Goal: Task Accomplishment & Management: Manage account settings

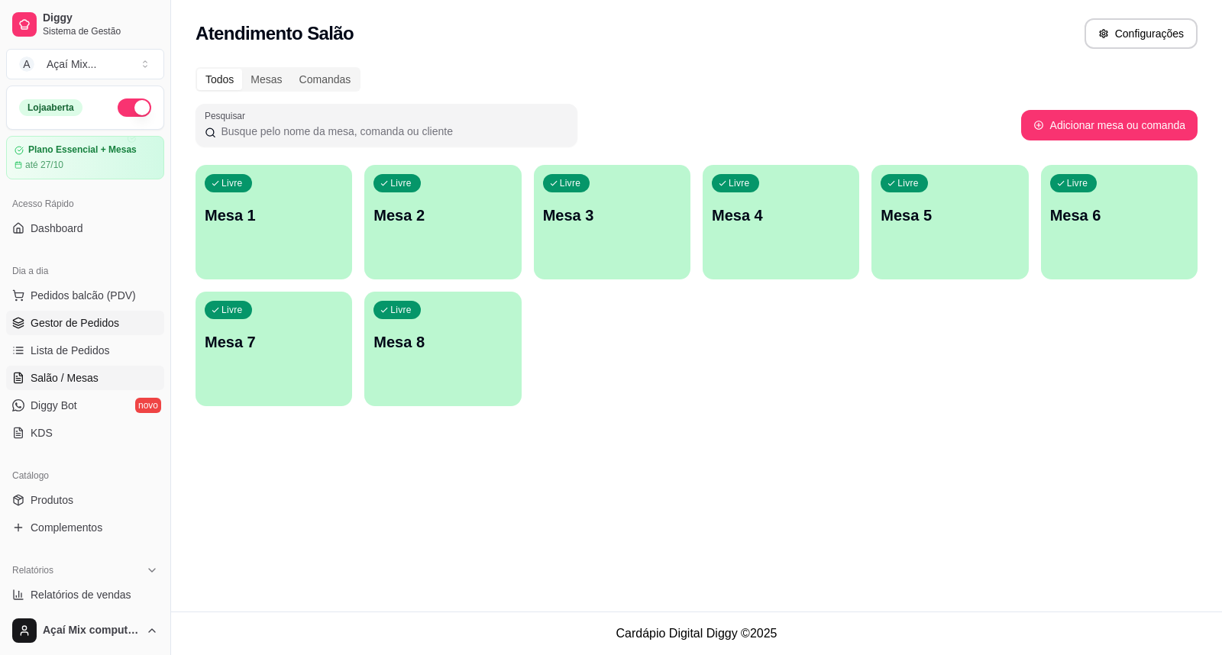
click at [118, 317] on link "Gestor de Pedidos" at bounding box center [85, 323] width 158 height 24
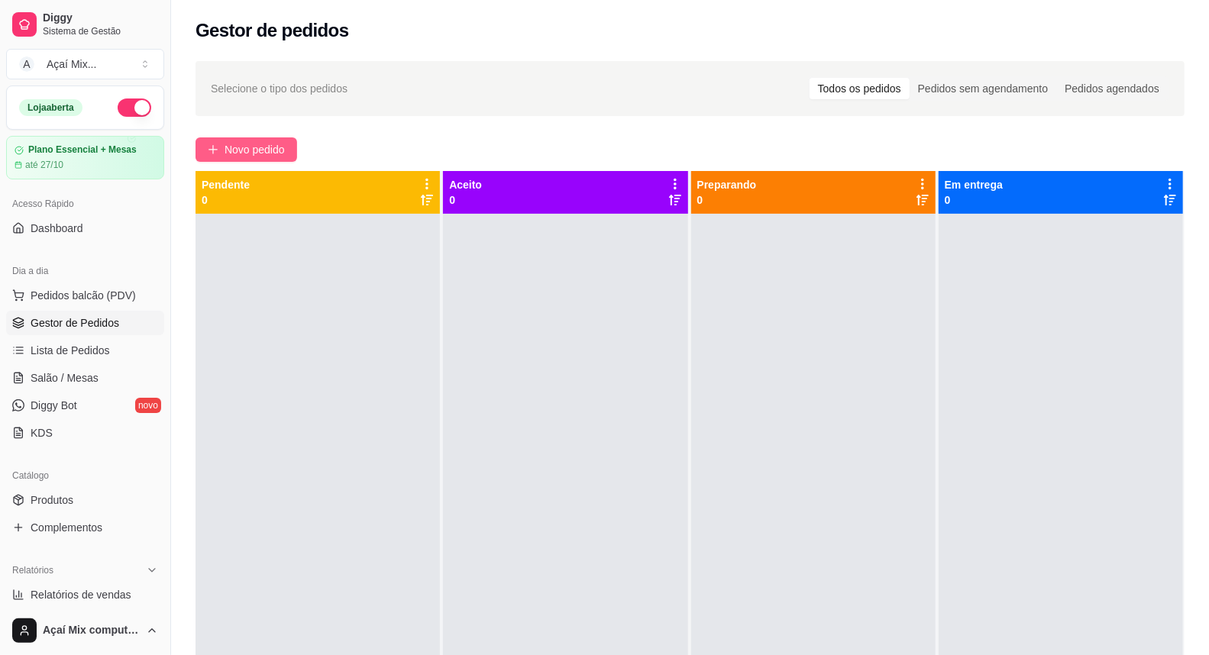
click at [233, 150] on span "Novo pedido" at bounding box center [255, 149] width 60 height 17
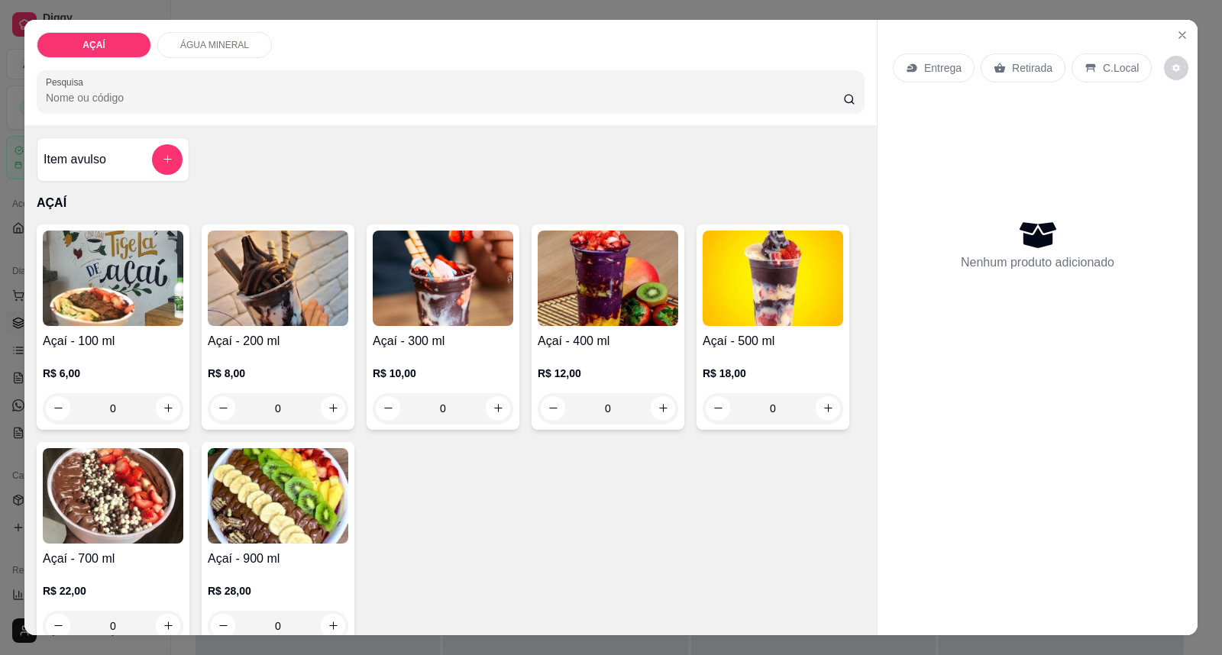
click at [662, 372] on p "R$ 12,00" at bounding box center [608, 373] width 141 height 15
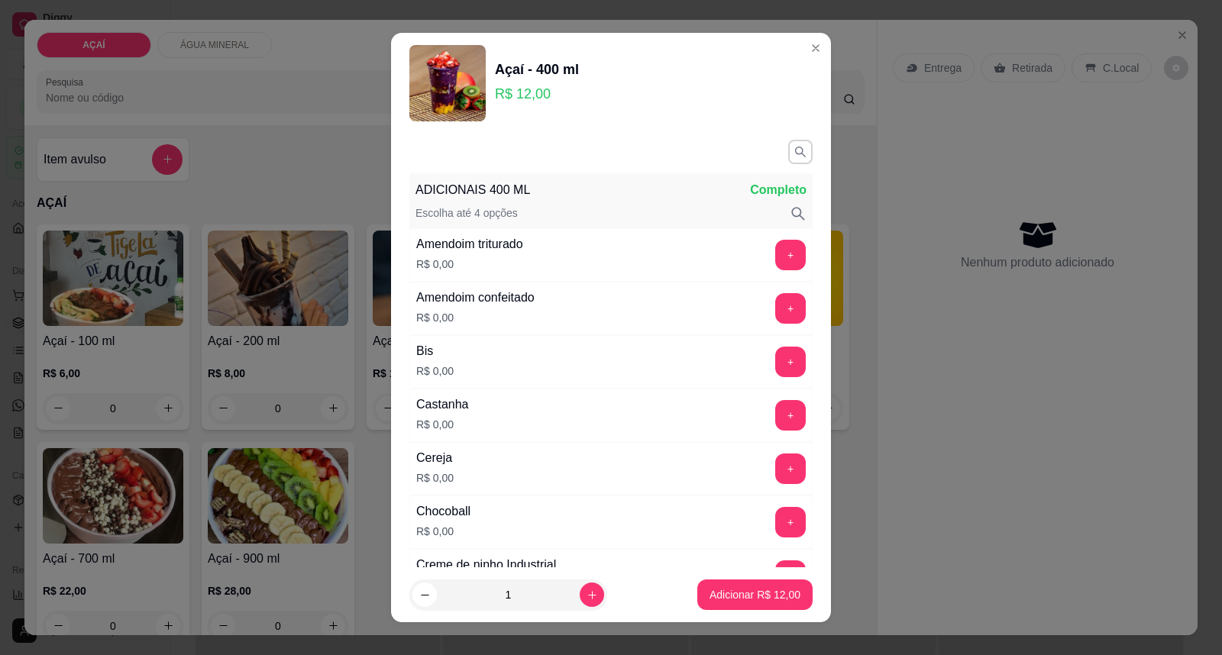
click at [733, 433] on div "Castanha R$ 0,00 +" at bounding box center [610, 415] width 403 height 53
click at [775, 416] on button "+" at bounding box center [790, 415] width 31 height 31
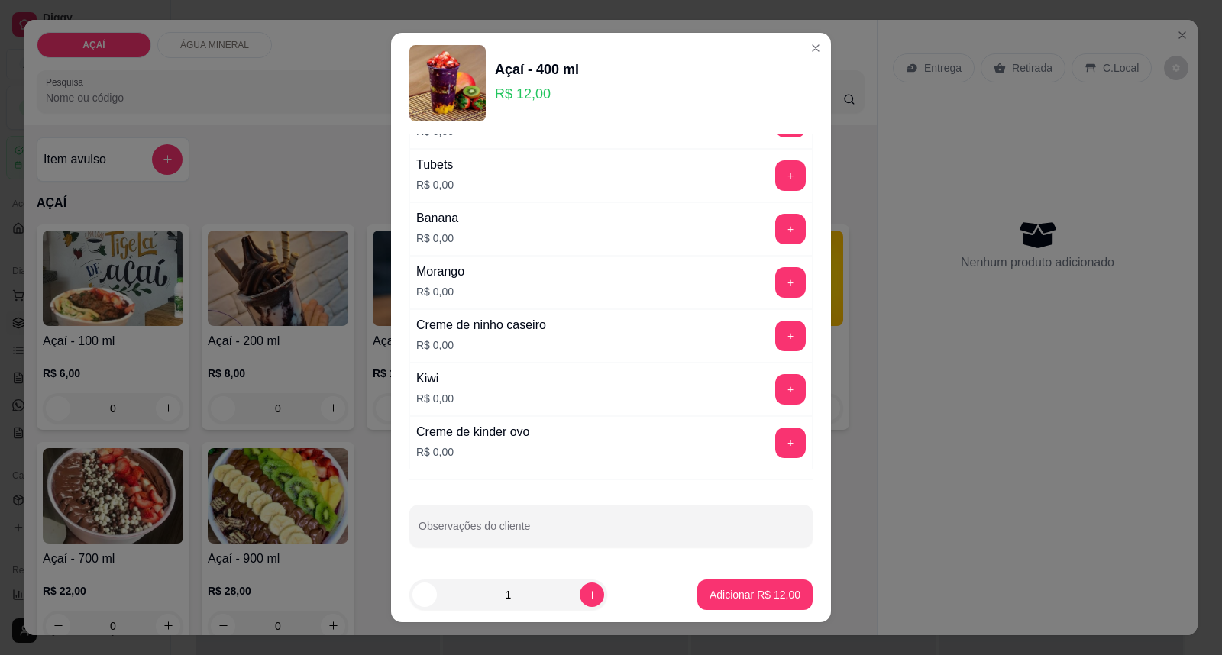
scroll to position [2012, 0]
click at [775, 340] on button "+" at bounding box center [790, 334] width 31 height 31
click at [580, 604] on button "increase-product-quantity" at bounding box center [592, 595] width 24 height 24
type input "2"
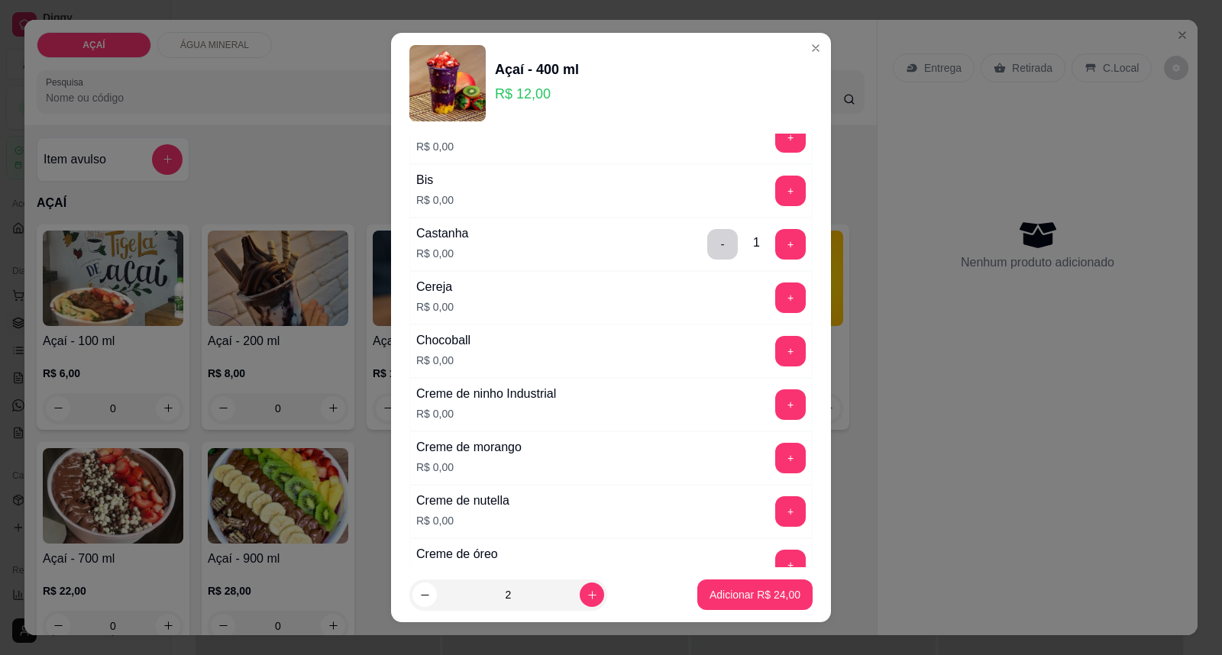
scroll to position [59, 0]
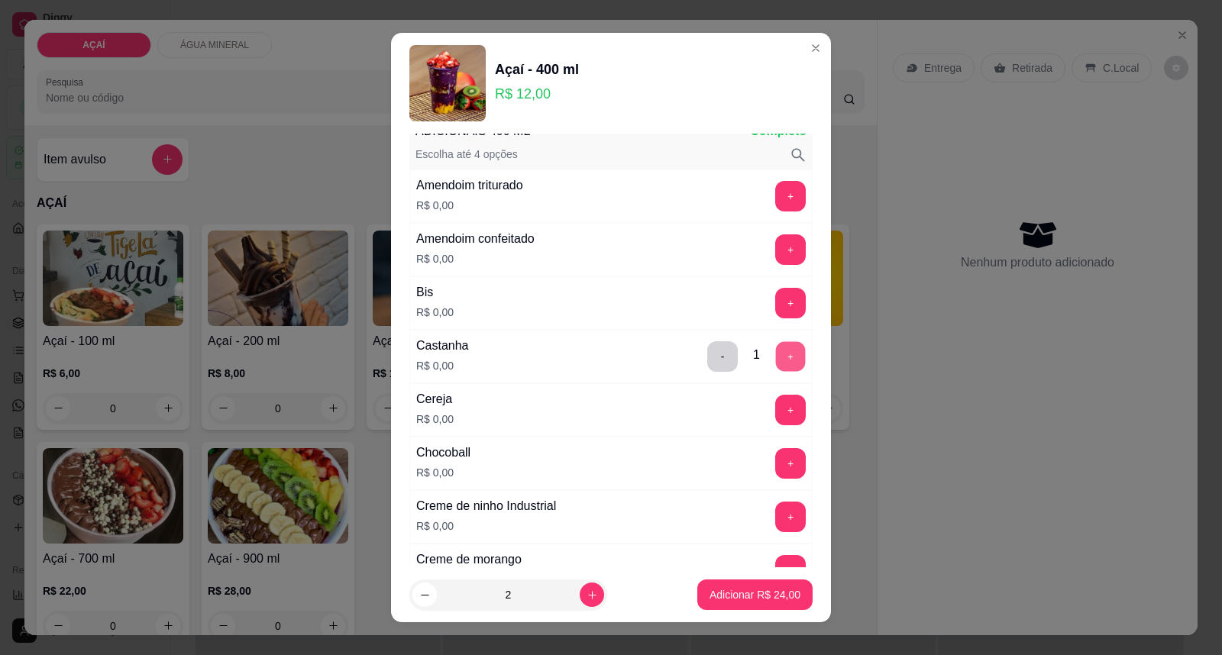
click at [776, 347] on button "+" at bounding box center [791, 357] width 30 height 30
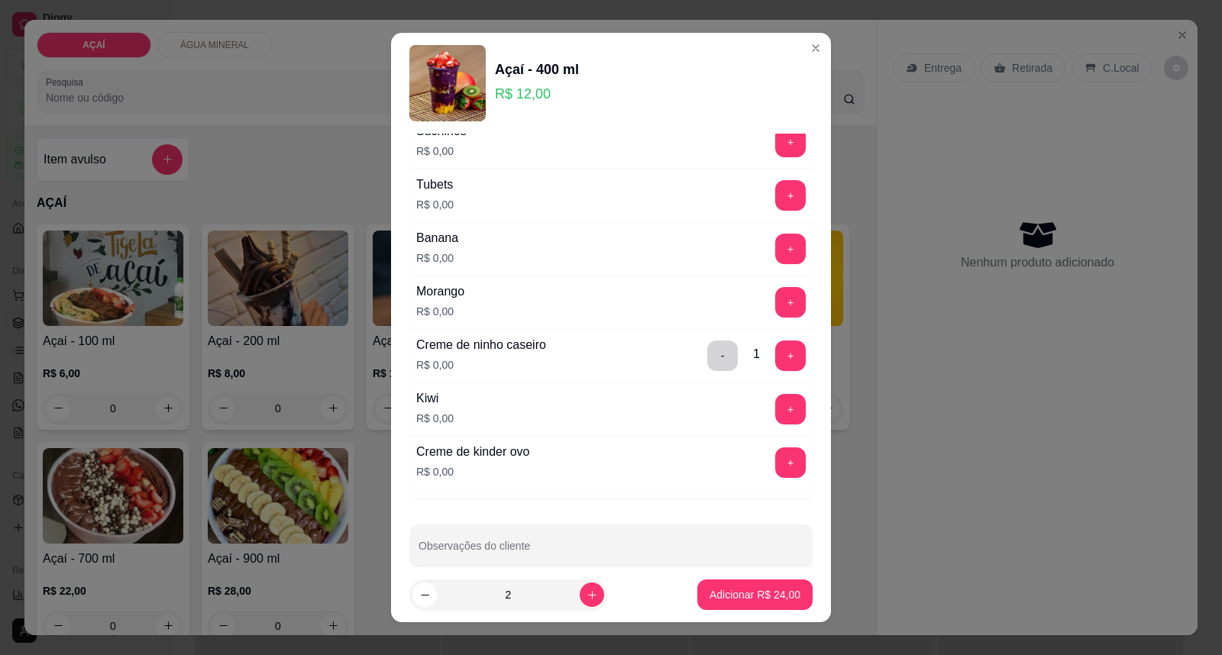
scroll to position [2012, 0]
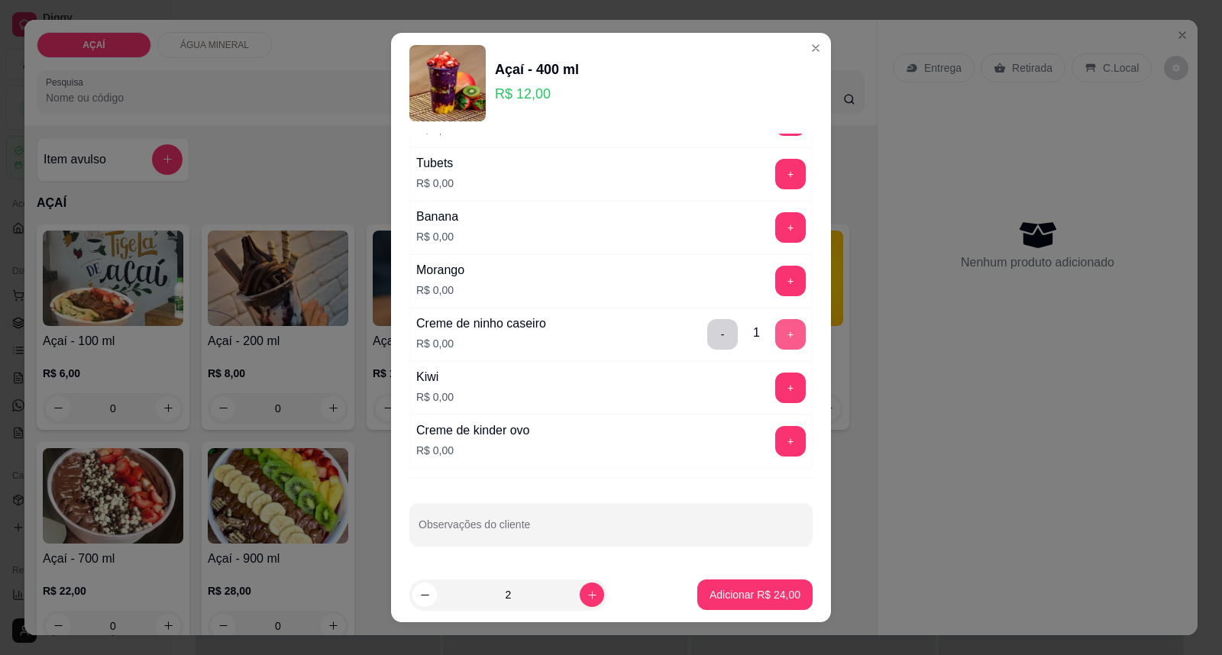
click at [775, 345] on button "+" at bounding box center [790, 334] width 31 height 31
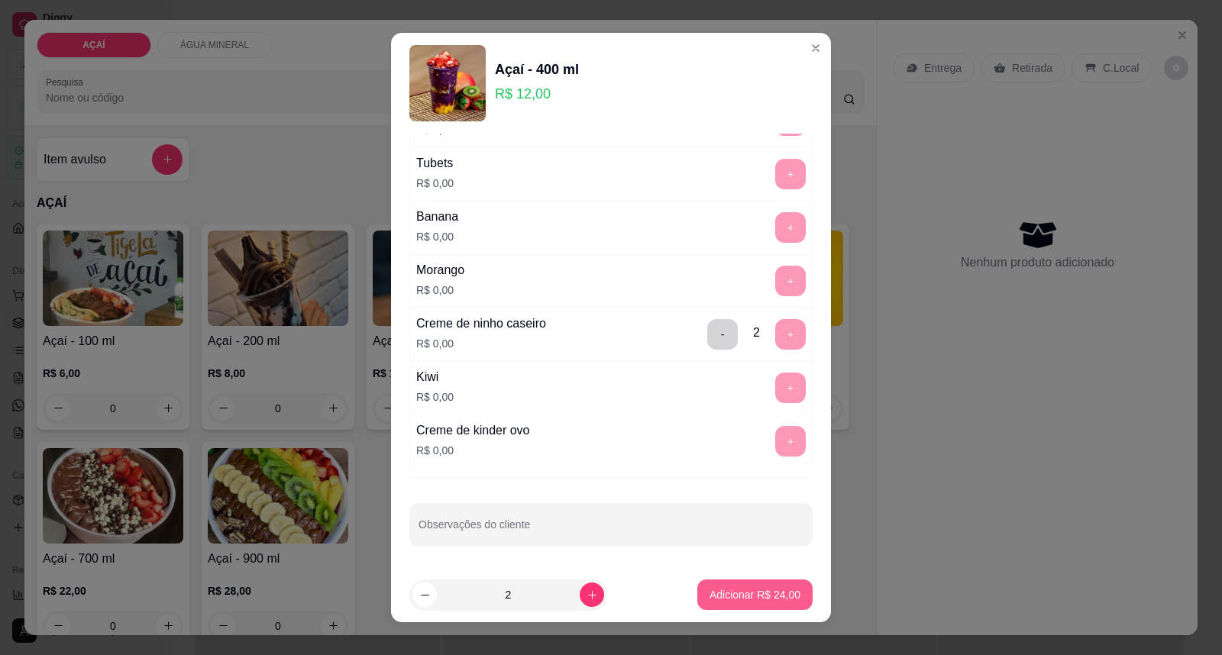
click at [734, 584] on button "Adicionar R$ 24,00" at bounding box center [755, 595] width 115 height 31
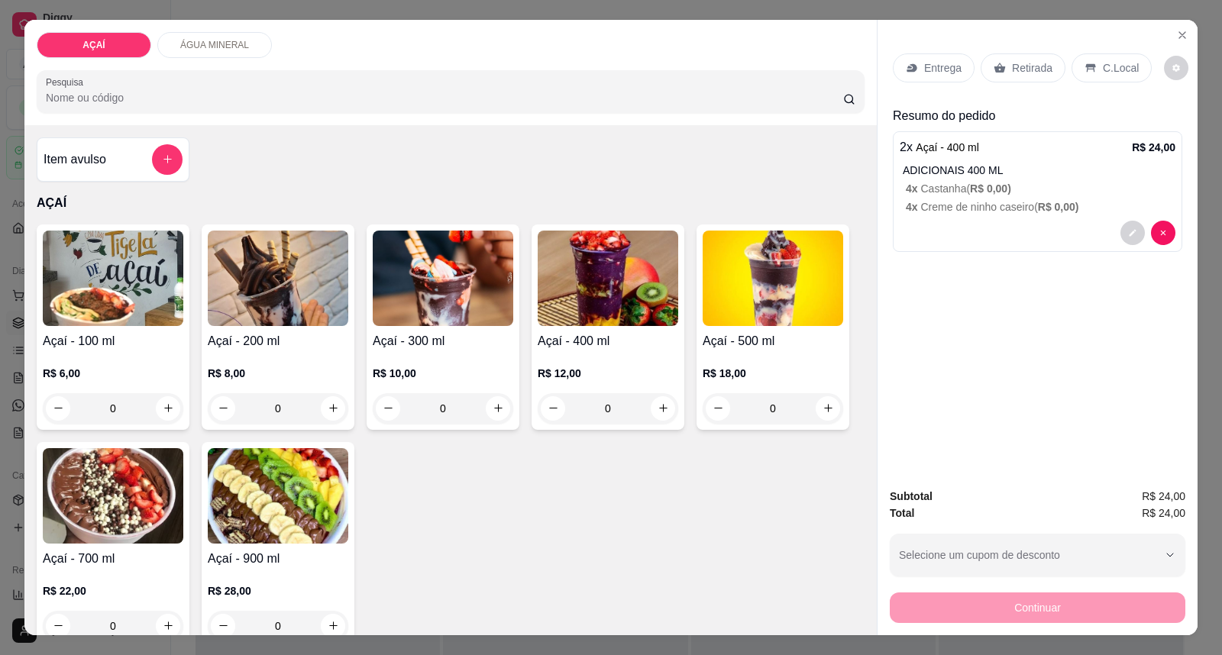
click at [938, 63] on div "Entrega" at bounding box center [934, 67] width 82 height 29
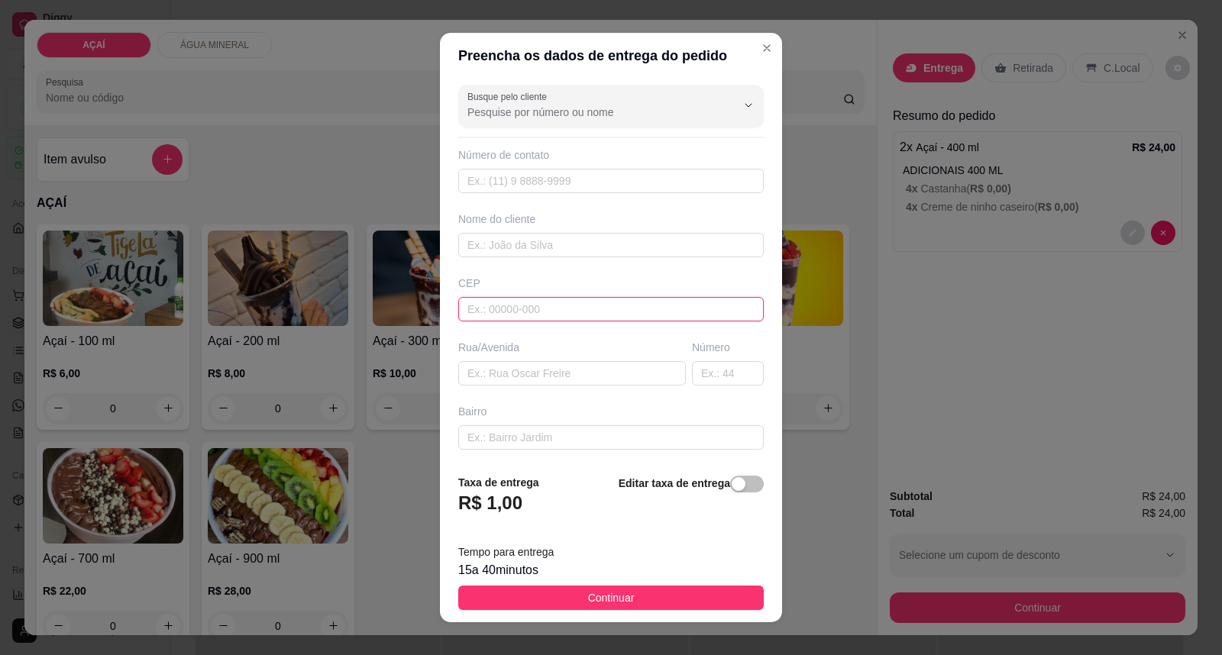
click at [658, 307] on input "text" at bounding box center [611, 309] width 306 height 24
type input "57520000"
type input "Maravilha"
type input "5752000000"
type input "[PERSON_NAME]"
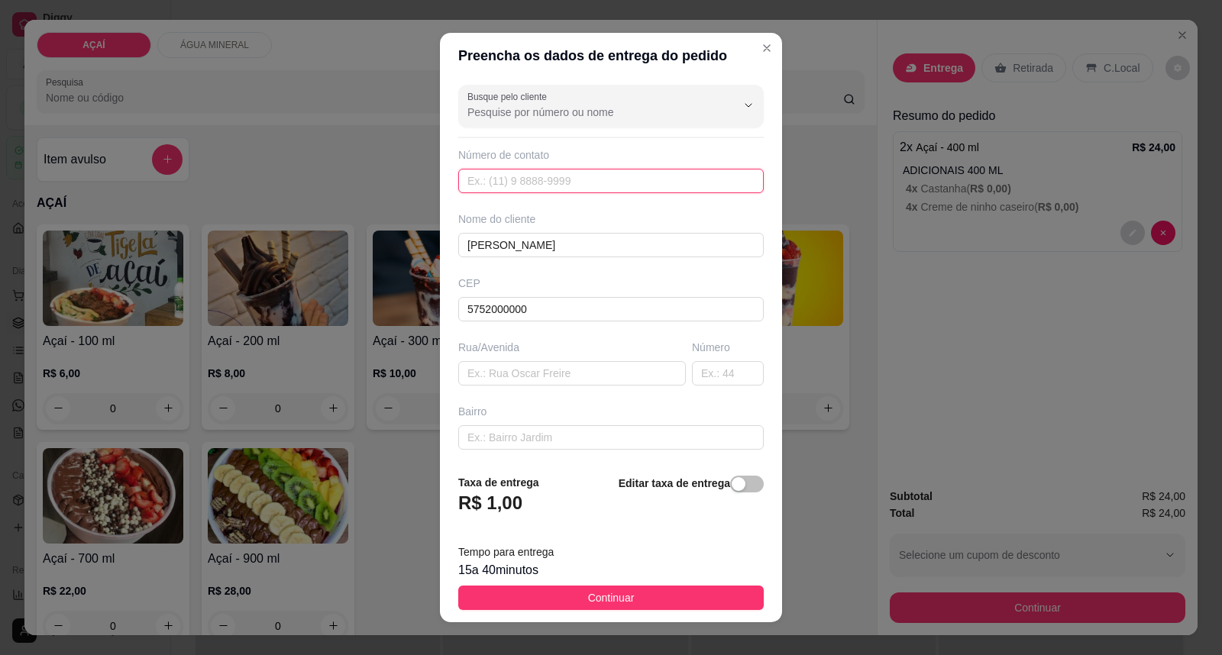
click at [520, 193] on input "text" at bounding box center [611, 181] width 306 height 24
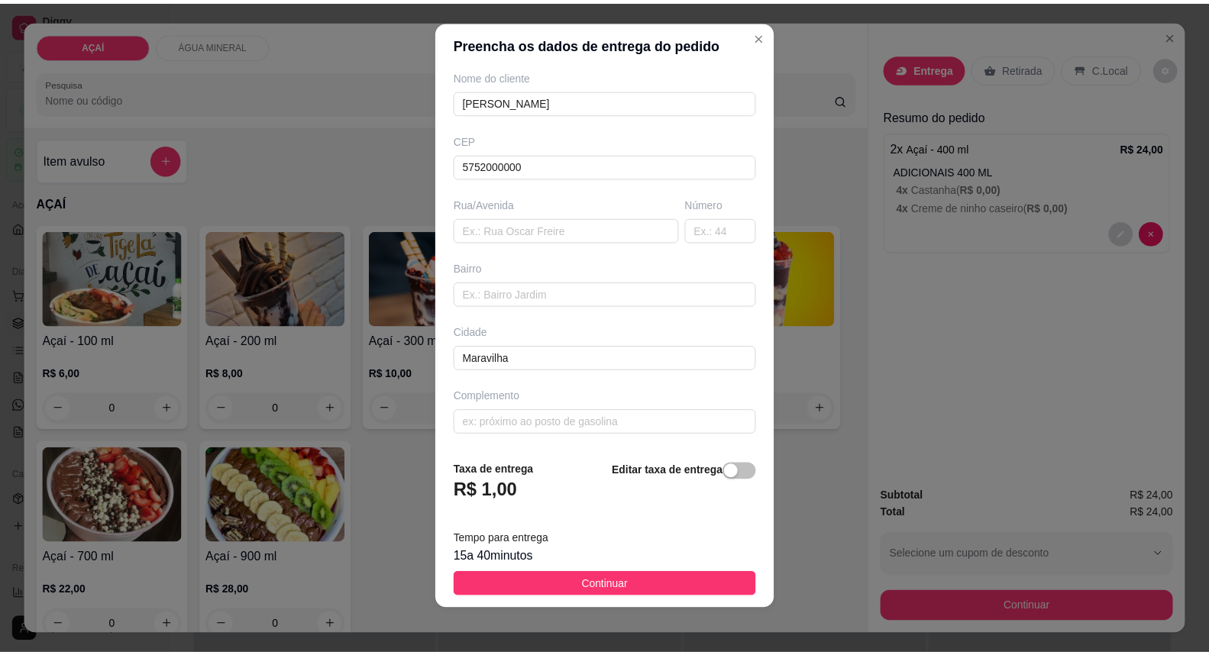
scroll to position [16, 0]
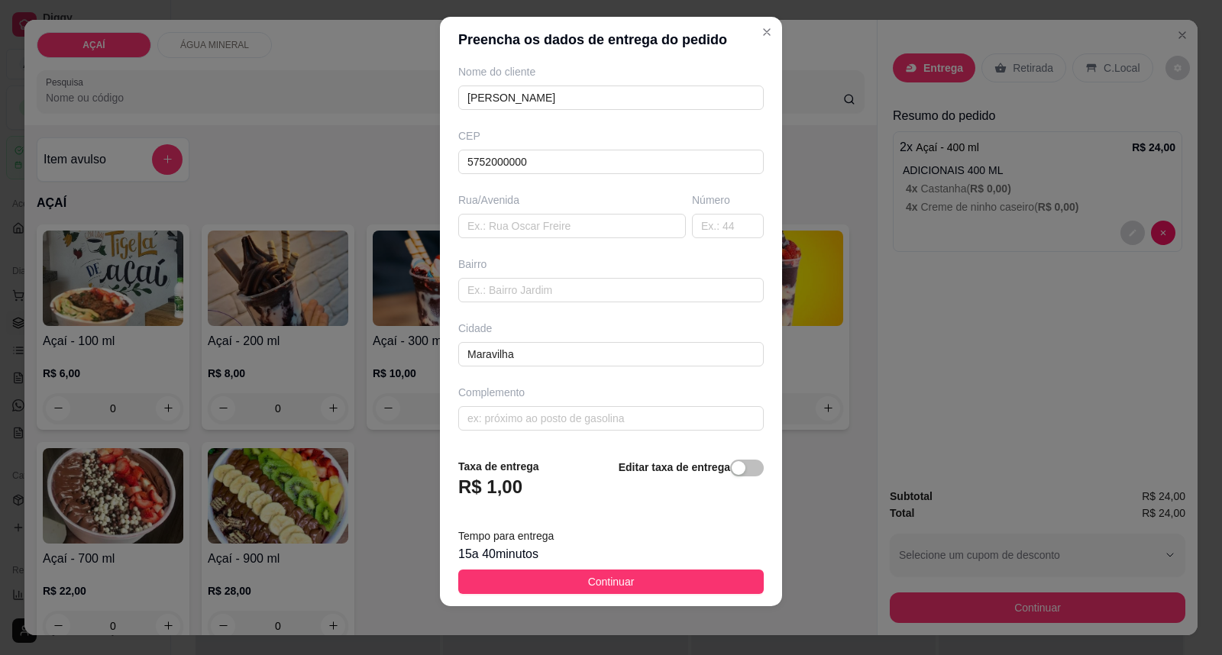
type input "8119-7142"
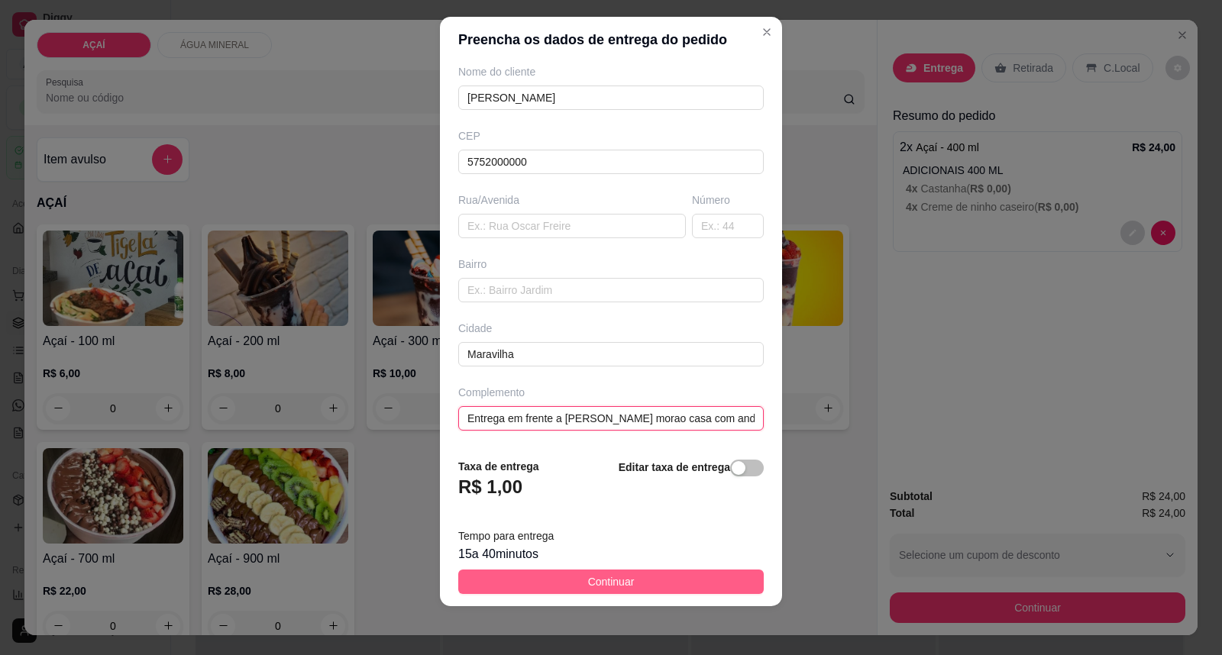
type input "Entrega em frente a [PERSON_NAME] morao casa com andar"
click at [523, 586] on button "Continuar" at bounding box center [611, 582] width 306 height 24
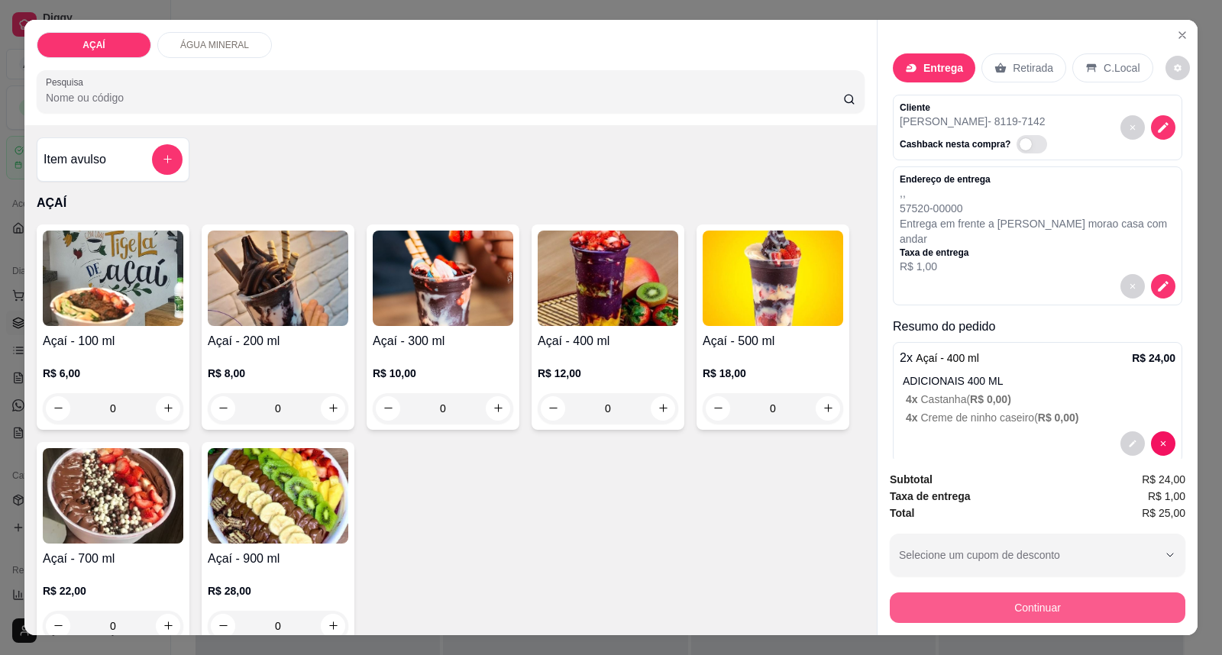
click at [996, 614] on button "Continuar" at bounding box center [1038, 608] width 296 height 31
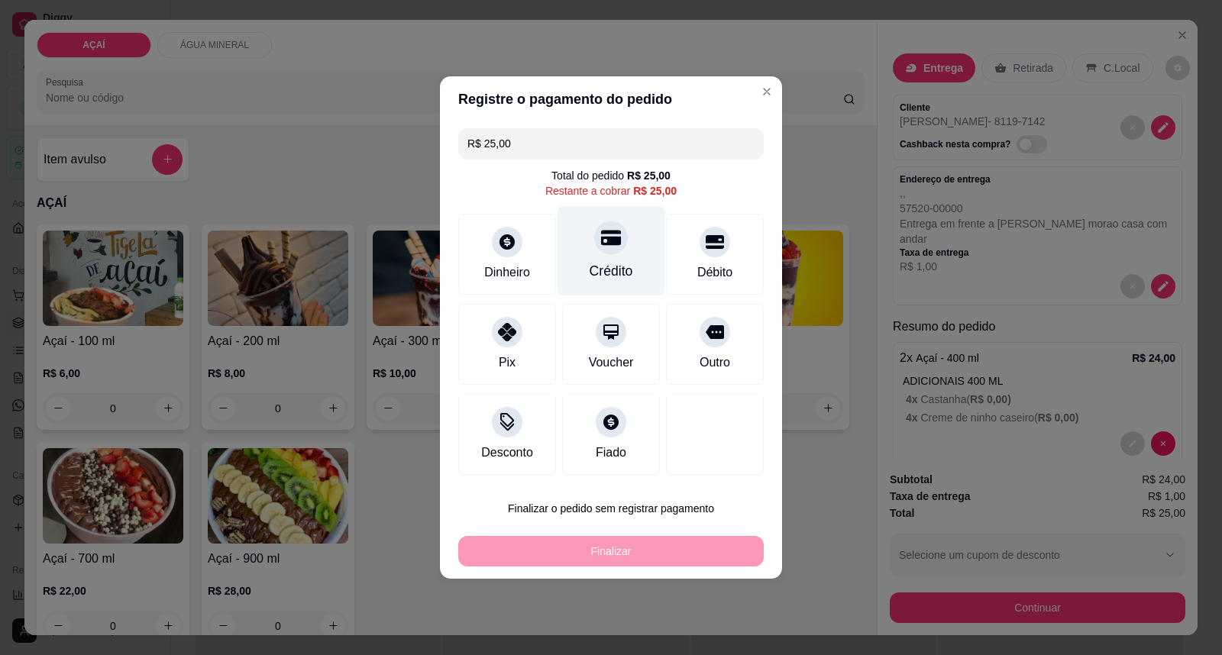
click at [636, 277] on div "Crédito" at bounding box center [612, 251] width 108 height 89
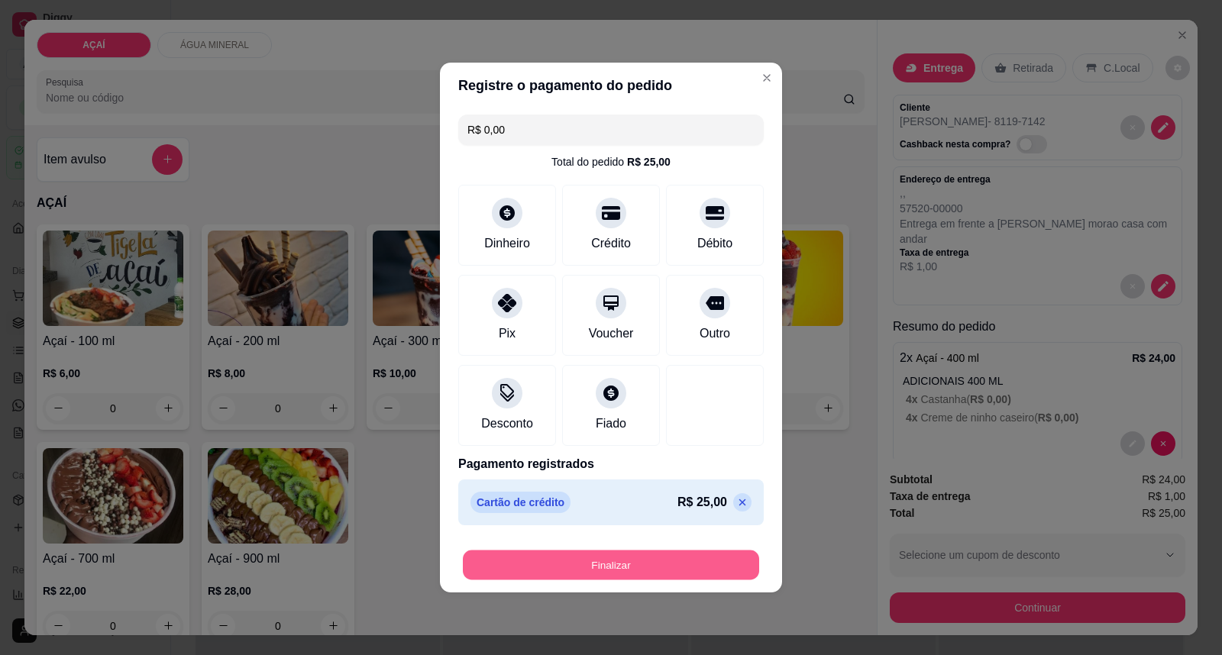
click at [672, 563] on button "Finalizar" at bounding box center [611, 566] width 296 height 30
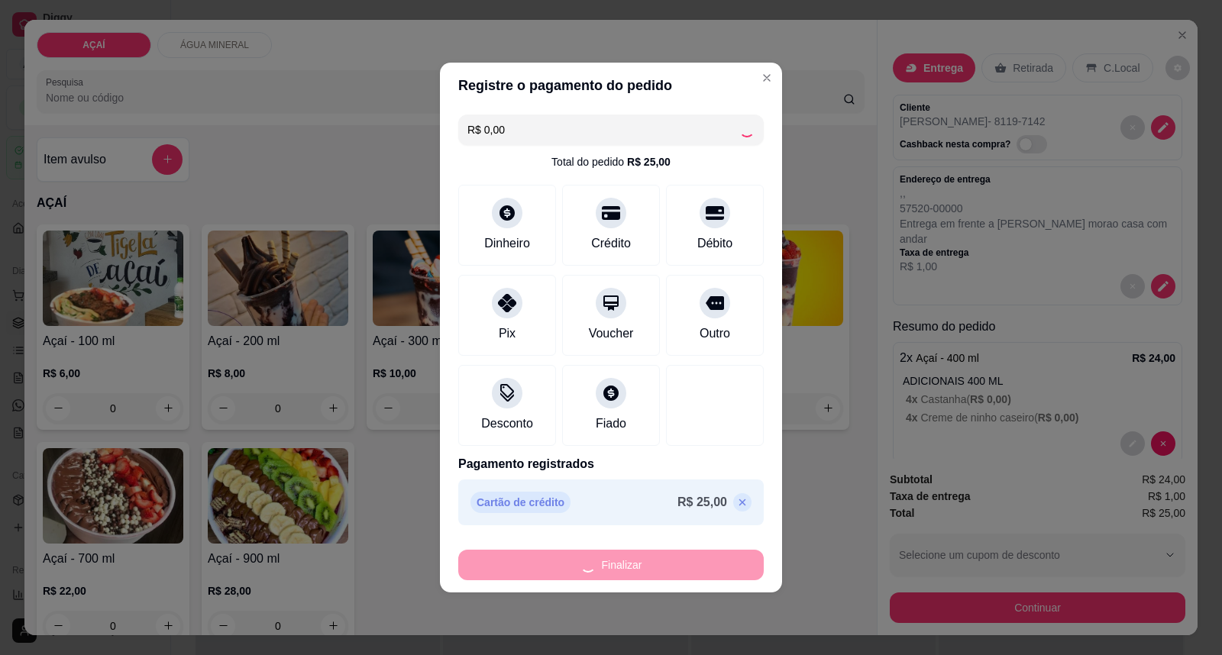
type input "-R$ 25,00"
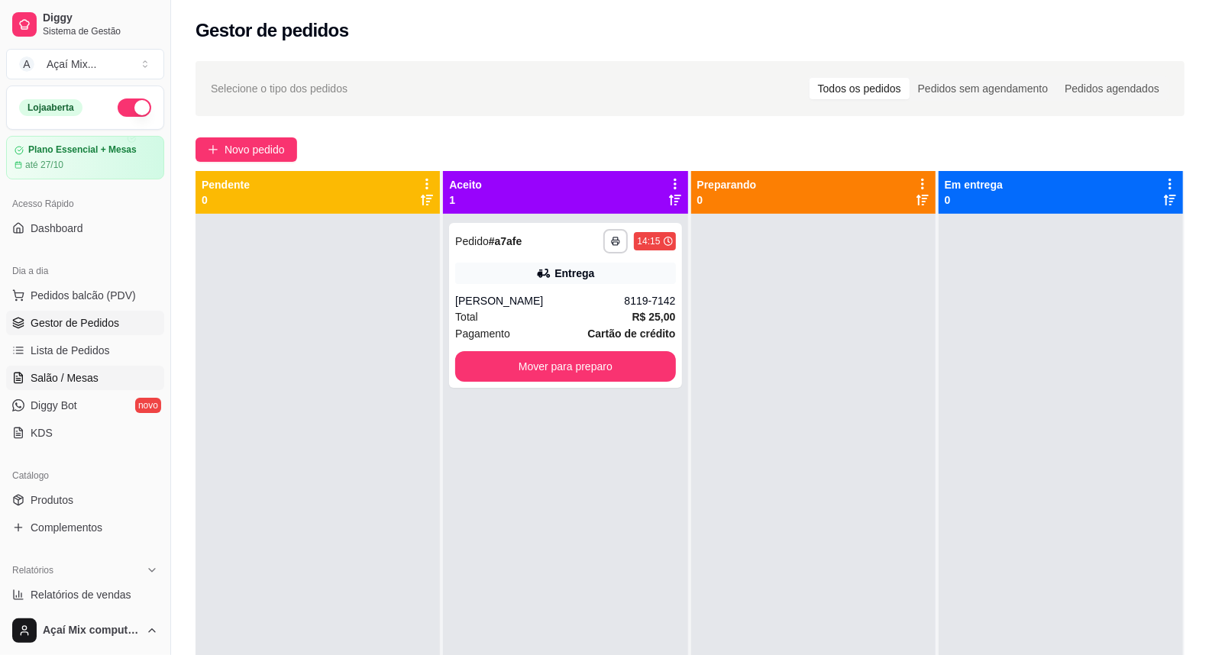
click at [86, 380] on span "Salão / Mesas" at bounding box center [65, 378] width 68 height 15
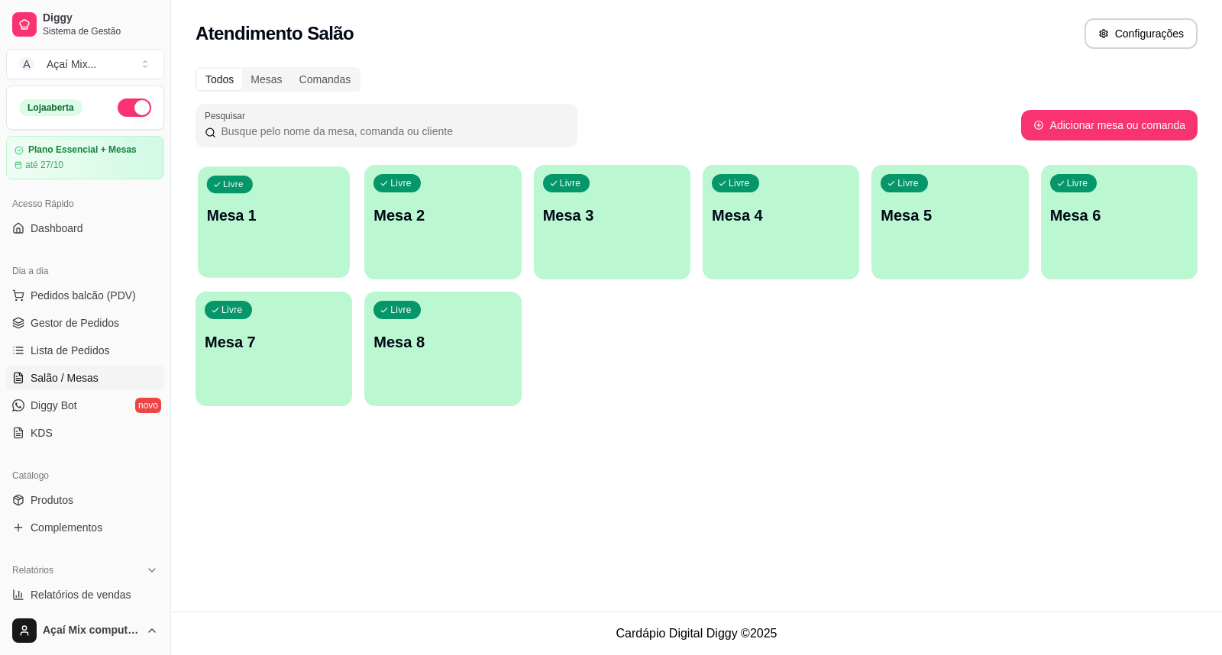
click at [230, 272] on div "button" at bounding box center [274, 269] width 152 height 18
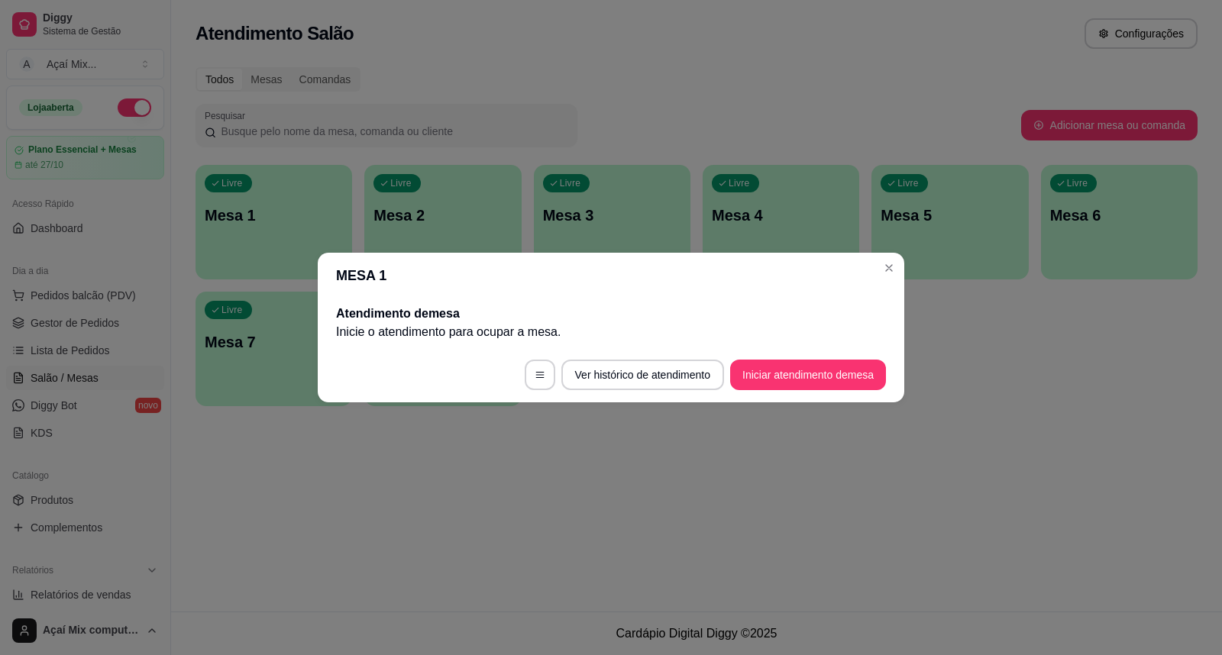
click at [839, 391] on footer "Ver histórico de atendimento Iniciar atendimento de mesa" at bounding box center [611, 375] width 587 height 55
click at [831, 386] on button "Iniciar atendimento de mesa" at bounding box center [808, 375] width 156 height 31
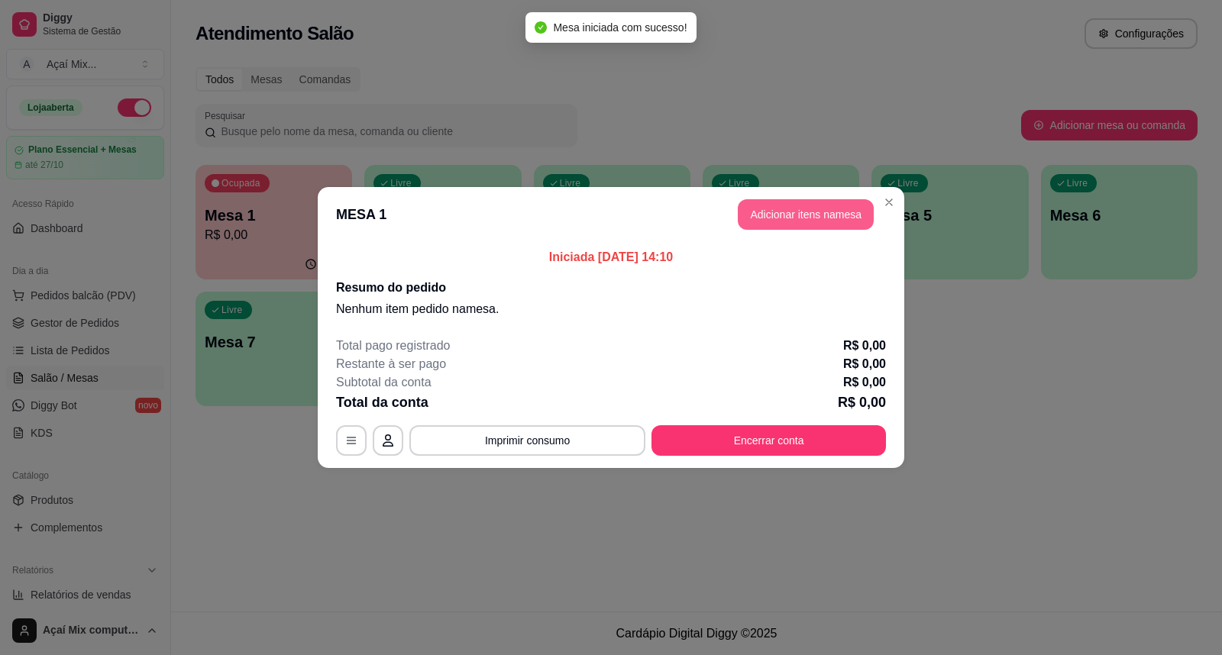
click at [774, 216] on button "Adicionar itens na mesa" at bounding box center [806, 214] width 136 height 31
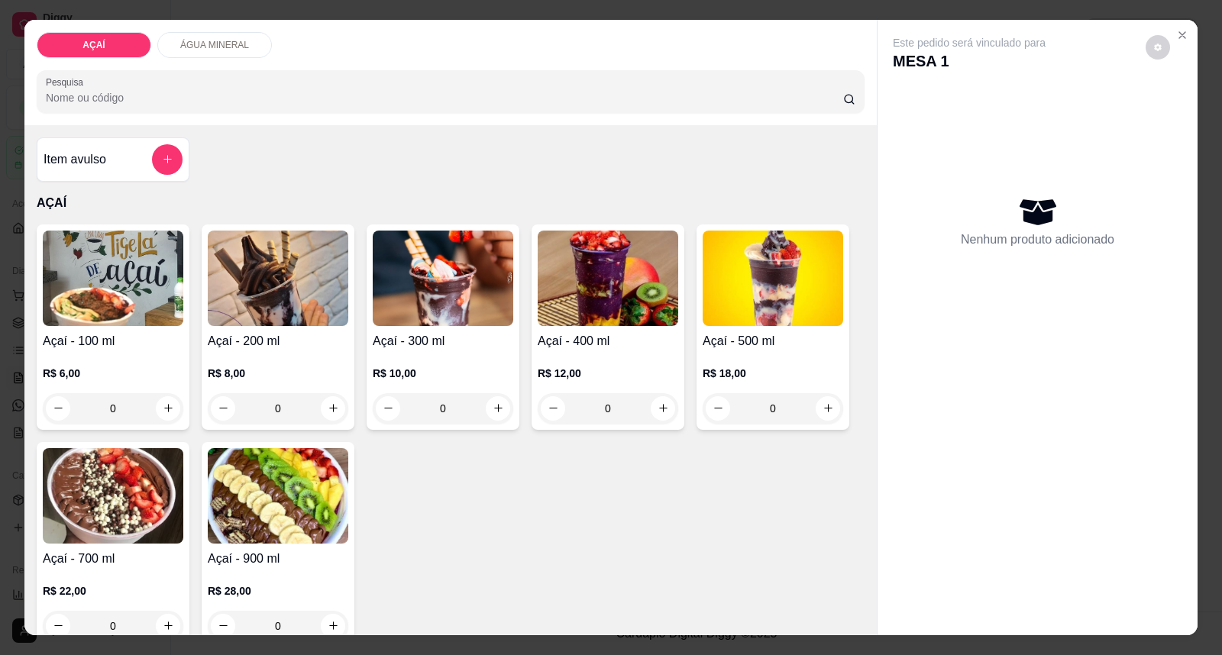
click at [421, 362] on div "R$ 10,00 0" at bounding box center [443, 387] width 141 height 73
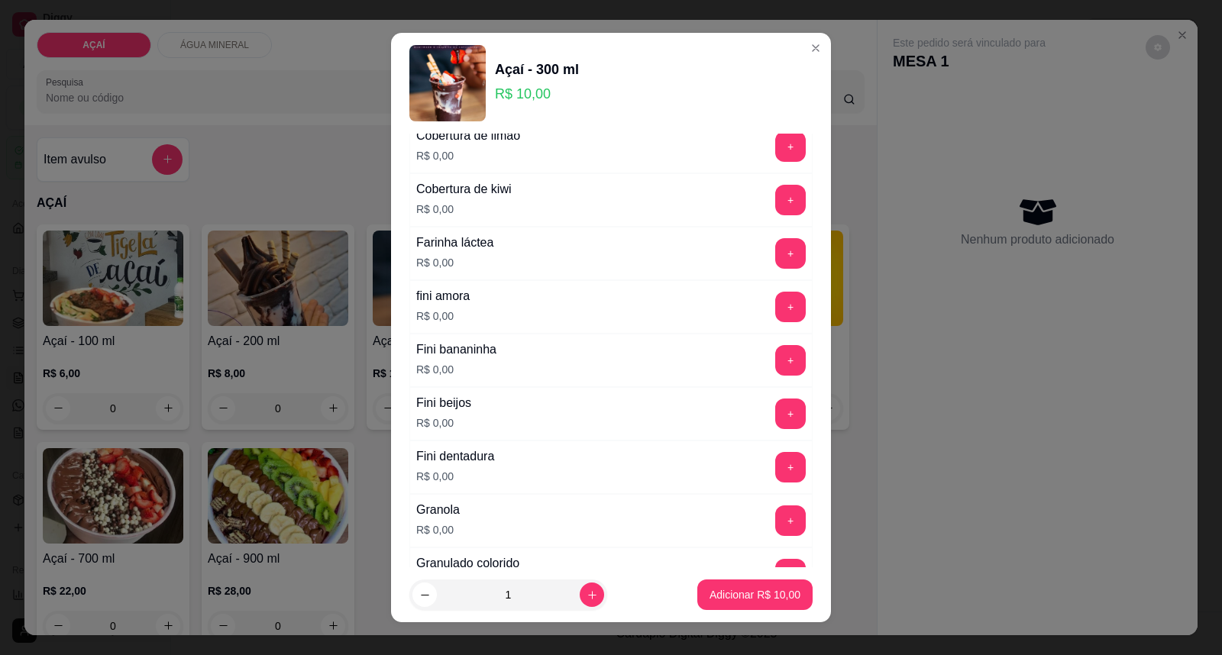
scroll to position [1018, 0]
click at [775, 351] on button "+" at bounding box center [790, 360] width 31 height 31
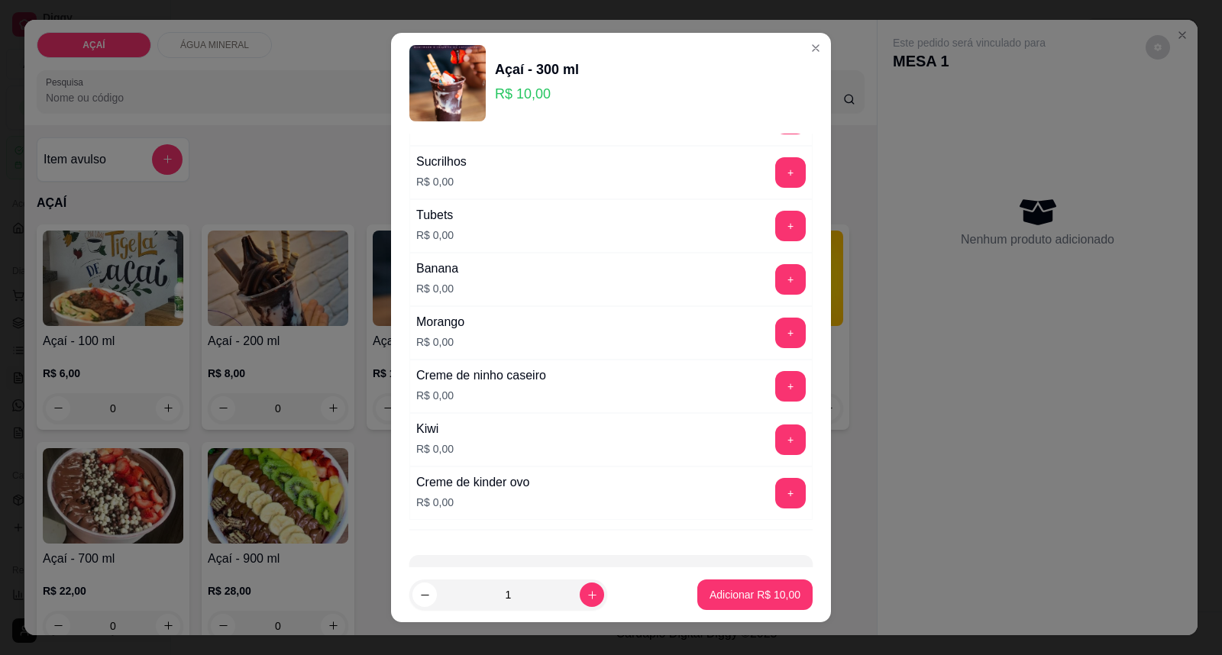
scroll to position [2012, 0]
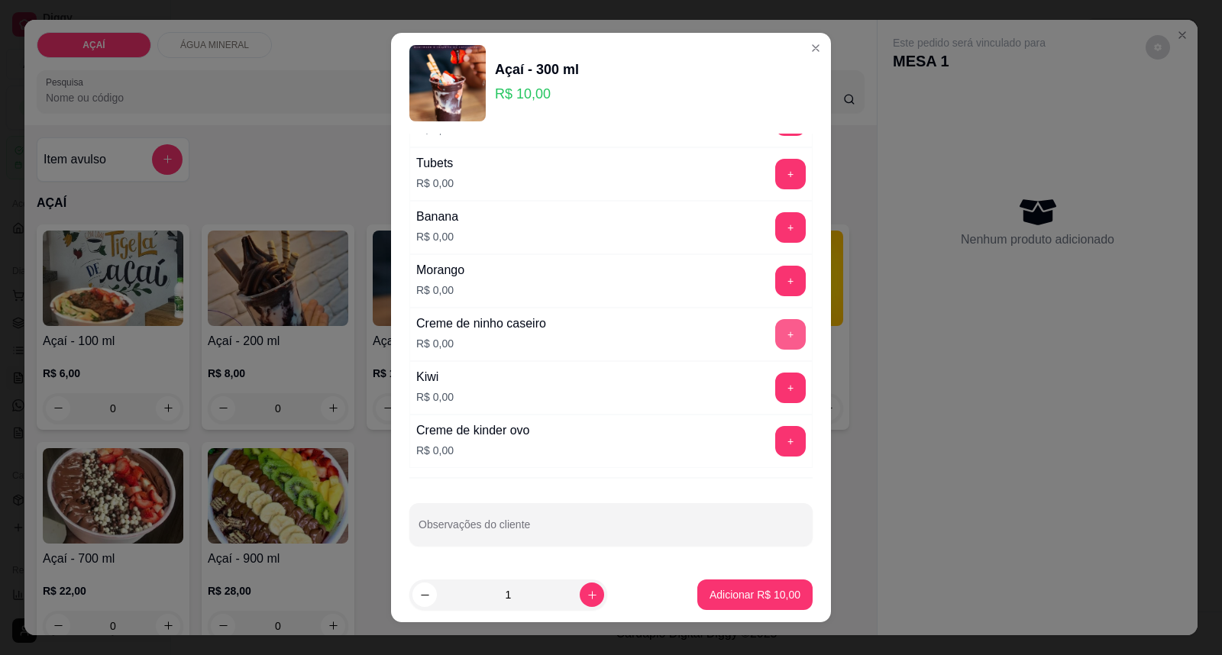
click at [775, 338] on button "+" at bounding box center [790, 334] width 31 height 31
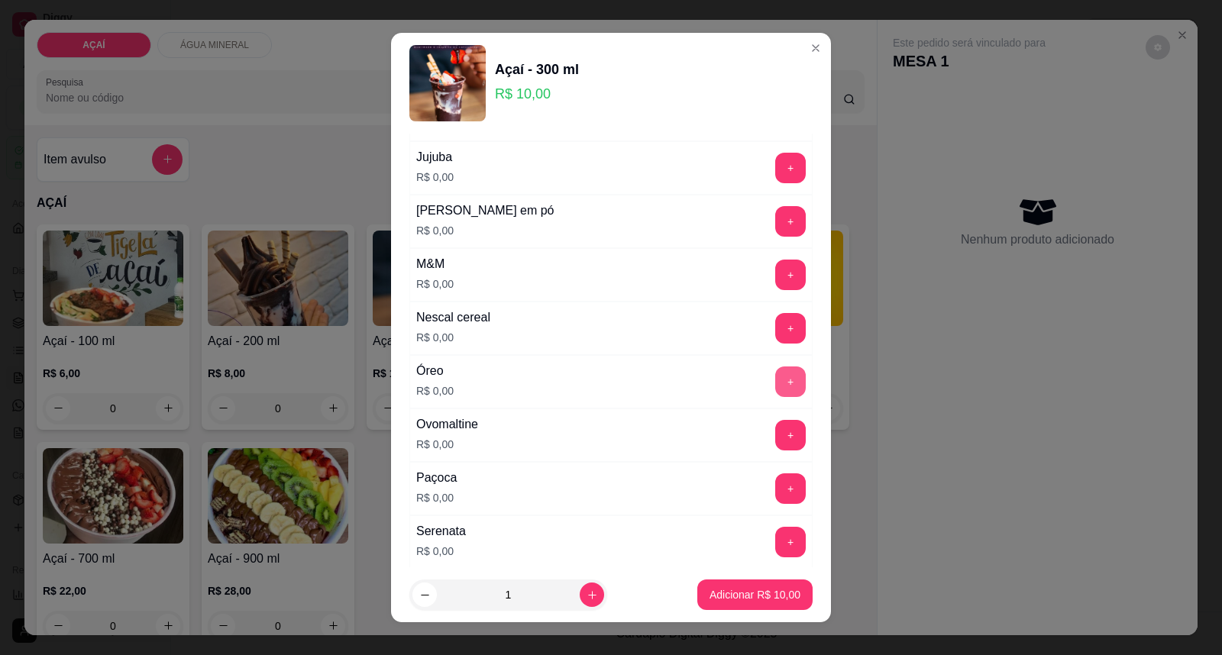
scroll to position [1502, 0]
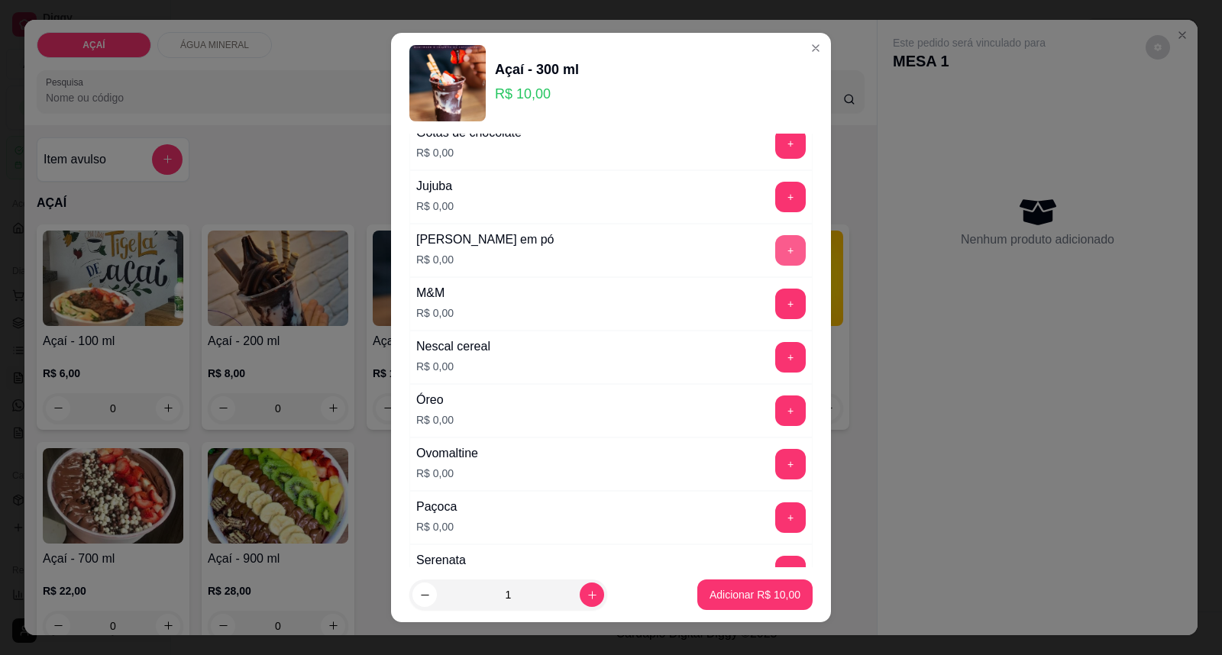
click at [775, 256] on button "+" at bounding box center [790, 250] width 31 height 31
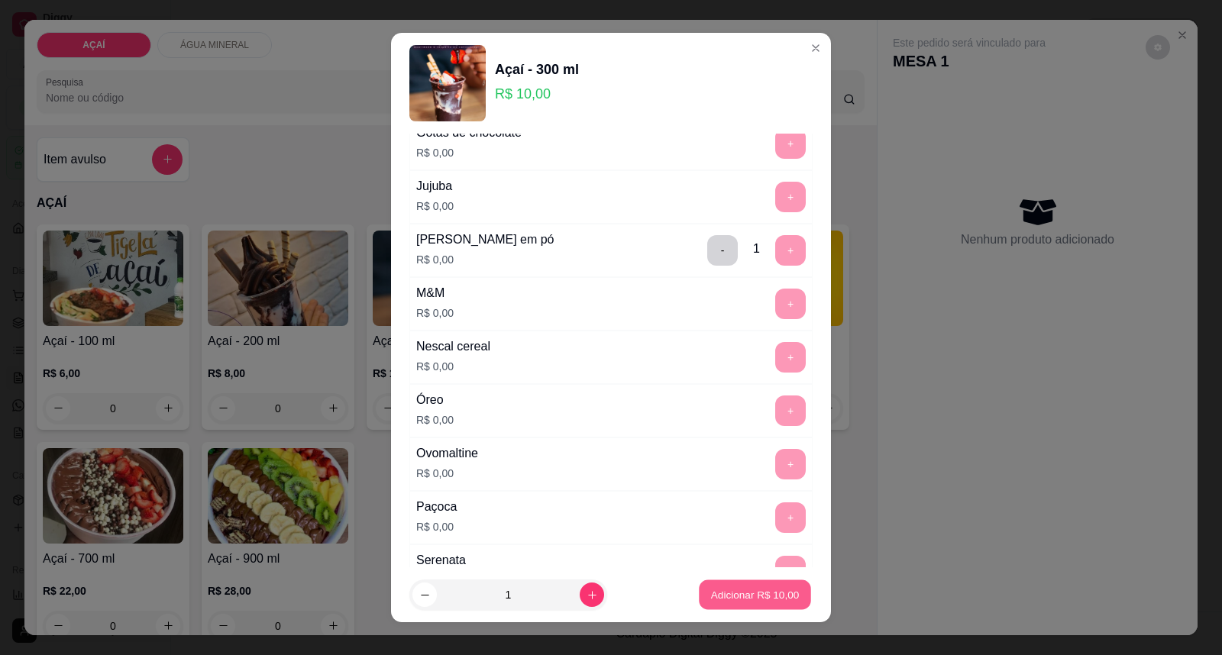
click at [720, 597] on p "Adicionar R$ 10,00" at bounding box center [755, 594] width 89 height 15
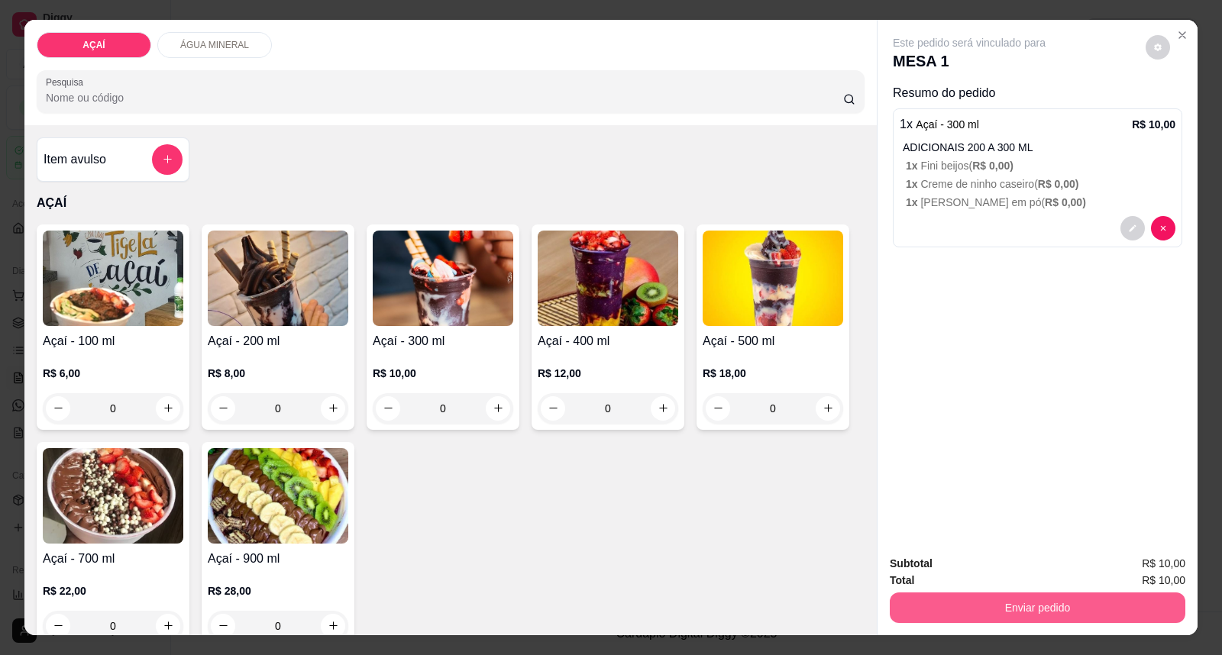
click at [947, 601] on button "Enviar pedido" at bounding box center [1038, 608] width 296 height 31
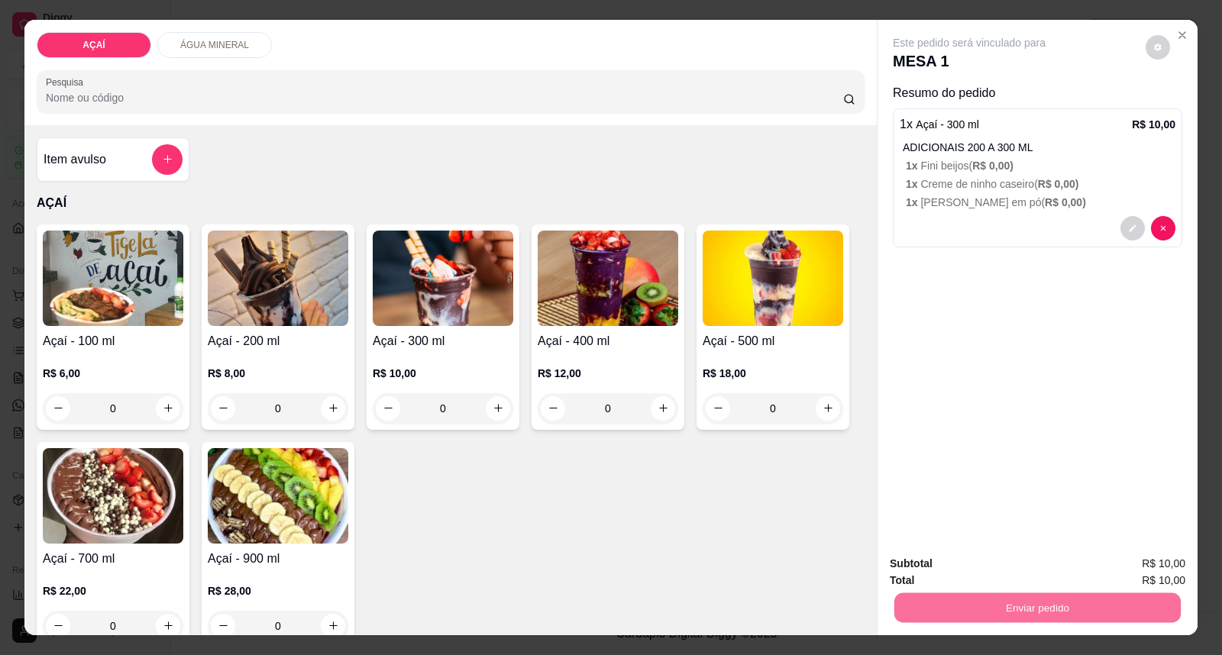
click at [1172, 562] on button "Enviar pedido" at bounding box center [1145, 571] width 86 height 29
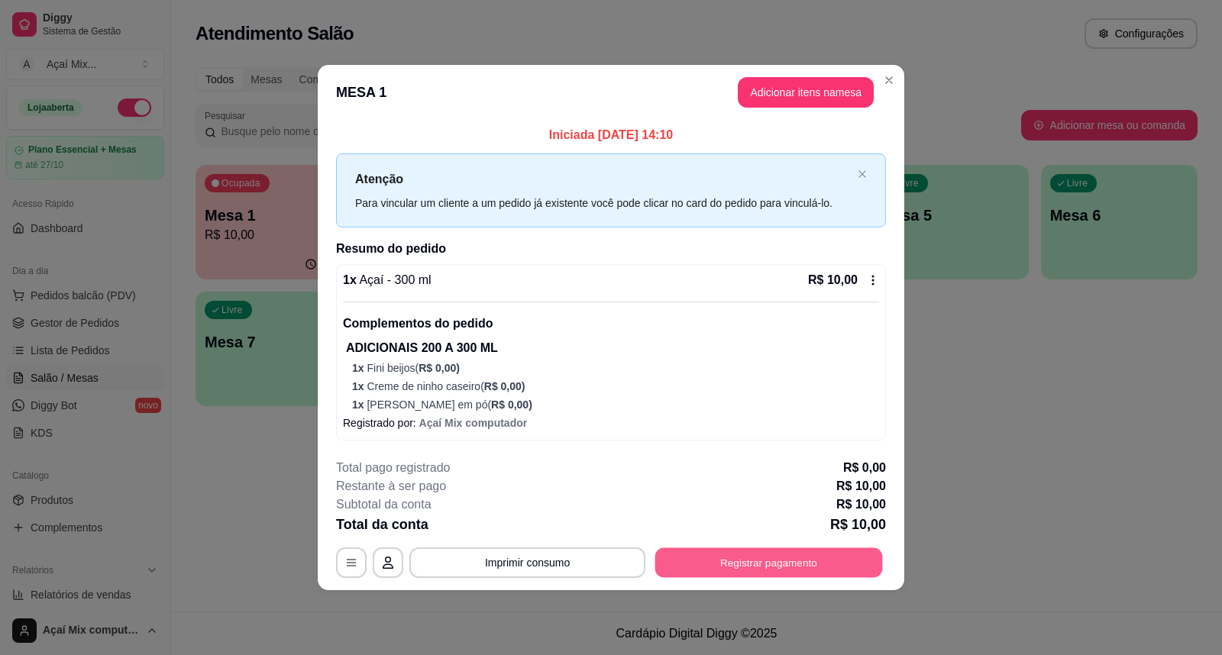
click at [772, 559] on button "Registrar pagamento" at bounding box center [769, 564] width 228 height 30
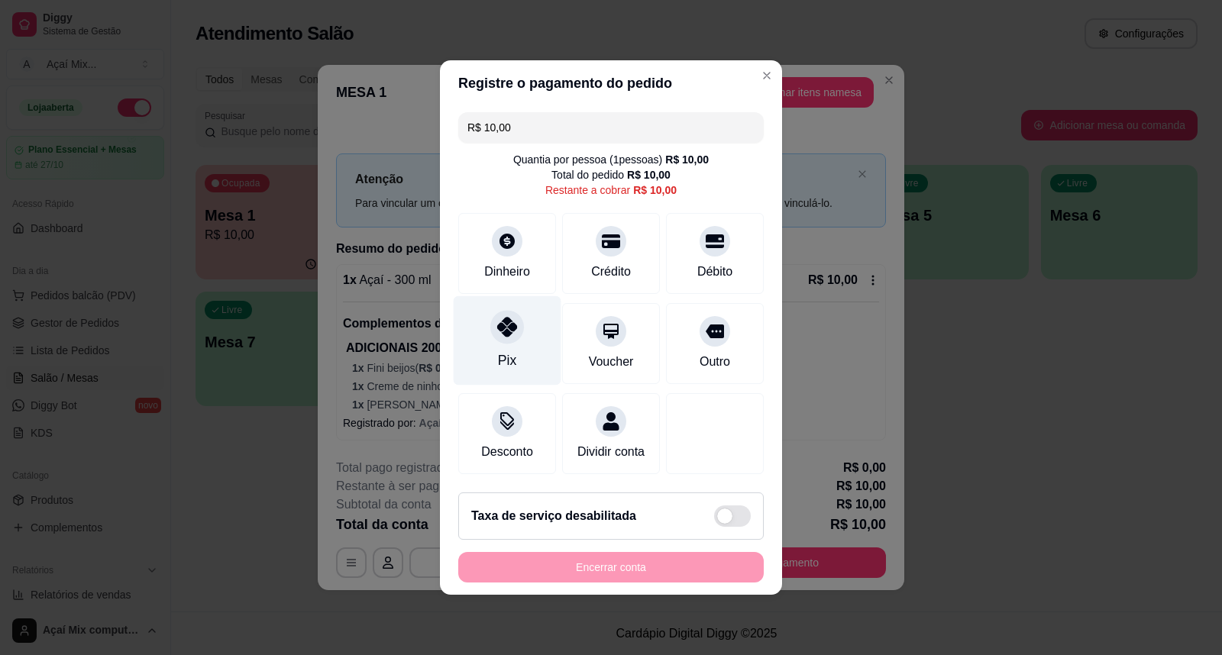
click at [492, 329] on div at bounding box center [507, 327] width 34 height 34
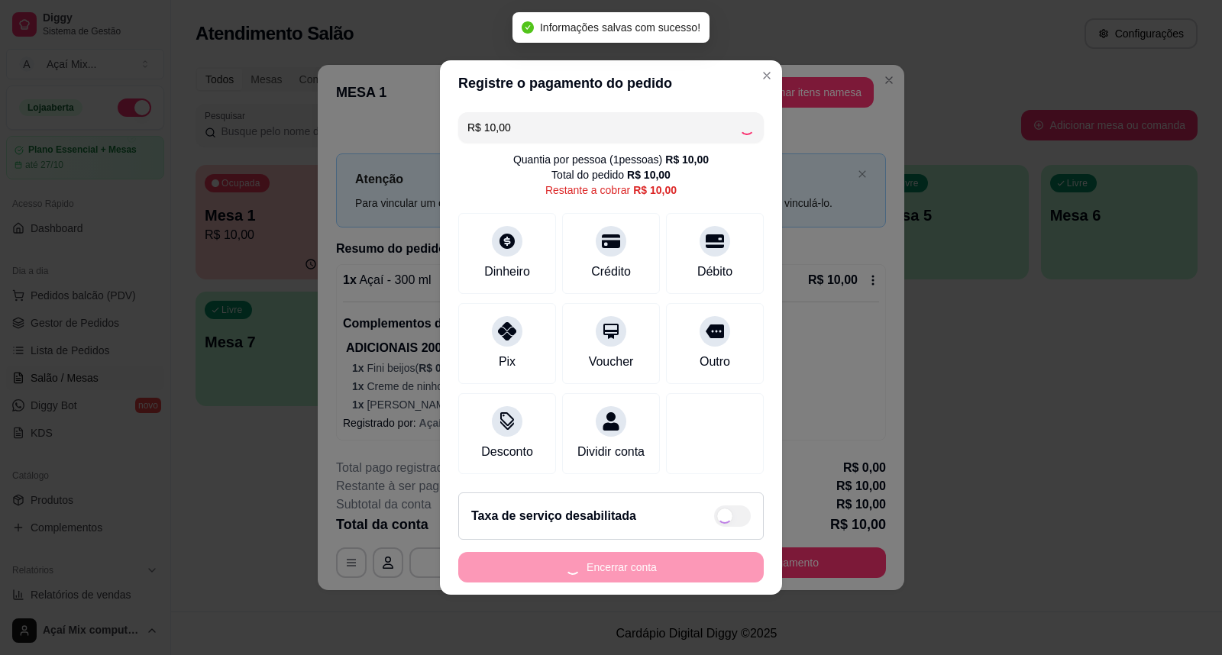
type input "R$ 0,00"
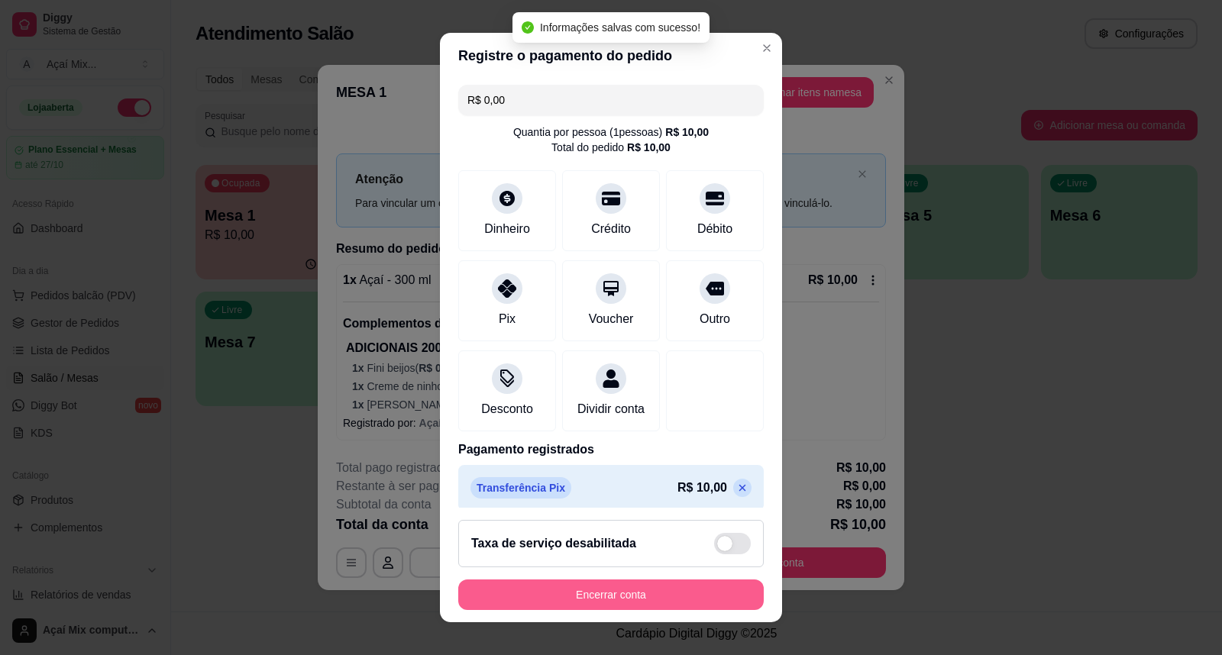
click at [650, 607] on button "Encerrar conta" at bounding box center [611, 595] width 306 height 31
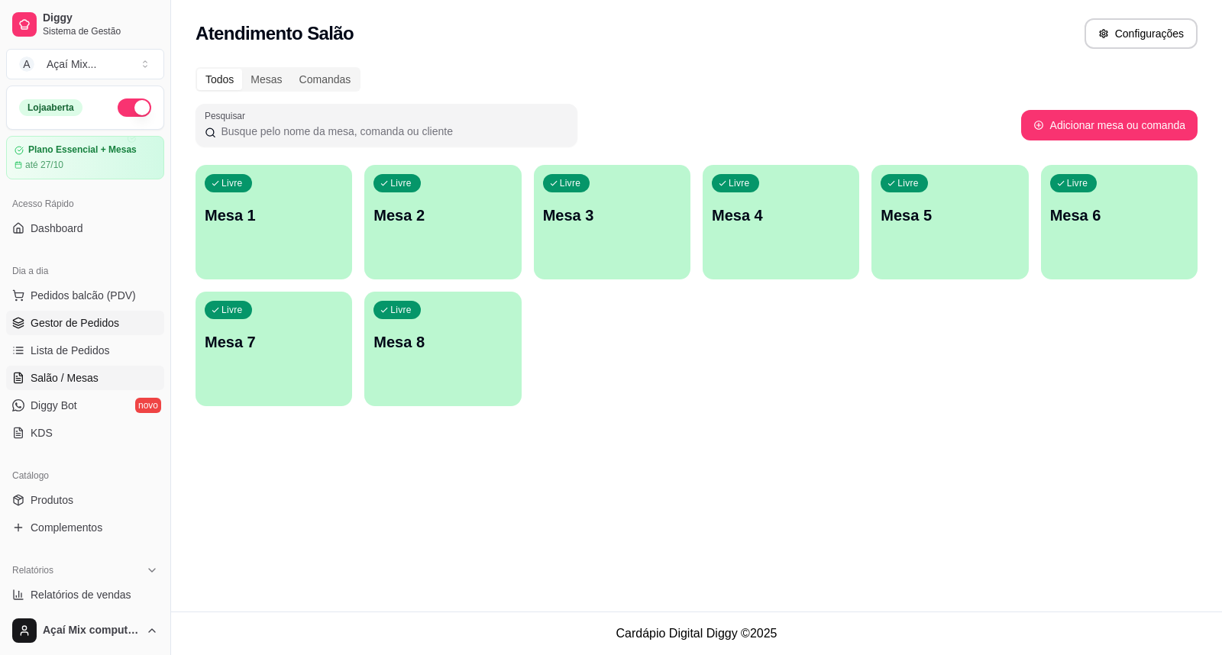
click at [73, 322] on span "Gestor de Pedidos" at bounding box center [75, 323] width 89 height 15
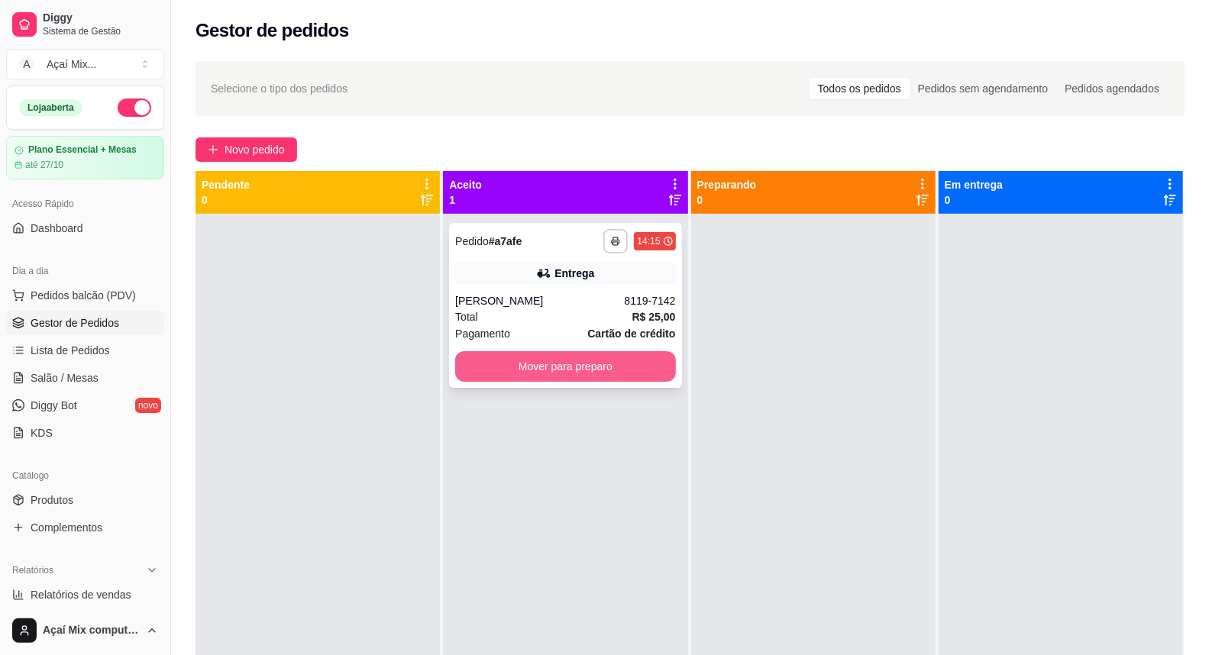
click at [571, 367] on button "Mover para preparo" at bounding box center [565, 366] width 220 height 31
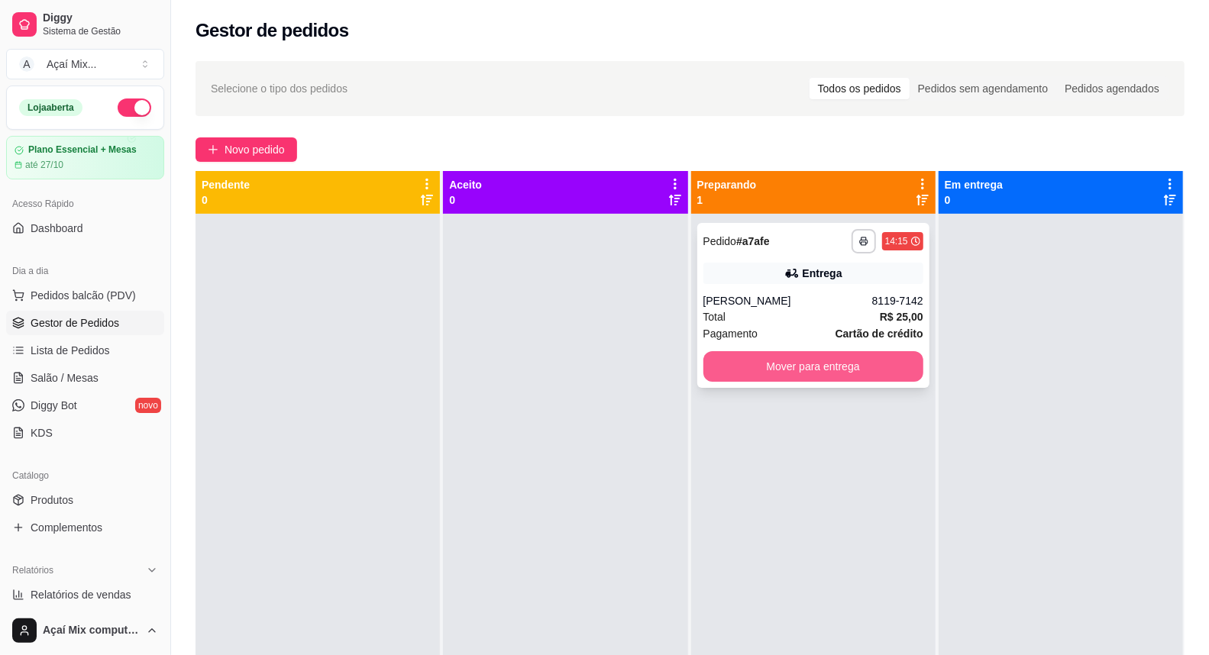
click at [882, 371] on button "Mover para entrega" at bounding box center [814, 366] width 220 height 31
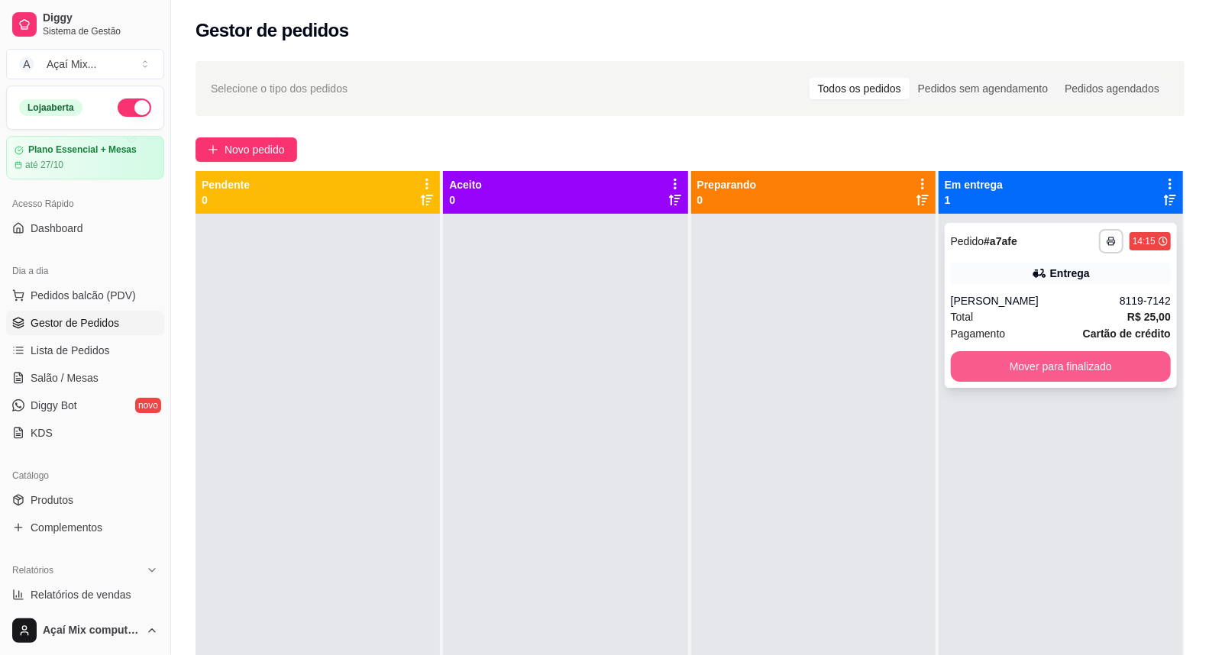
click at [984, 369] on button "Mover para finalizado" at bounding box center [1061, 366] width 220 height 31
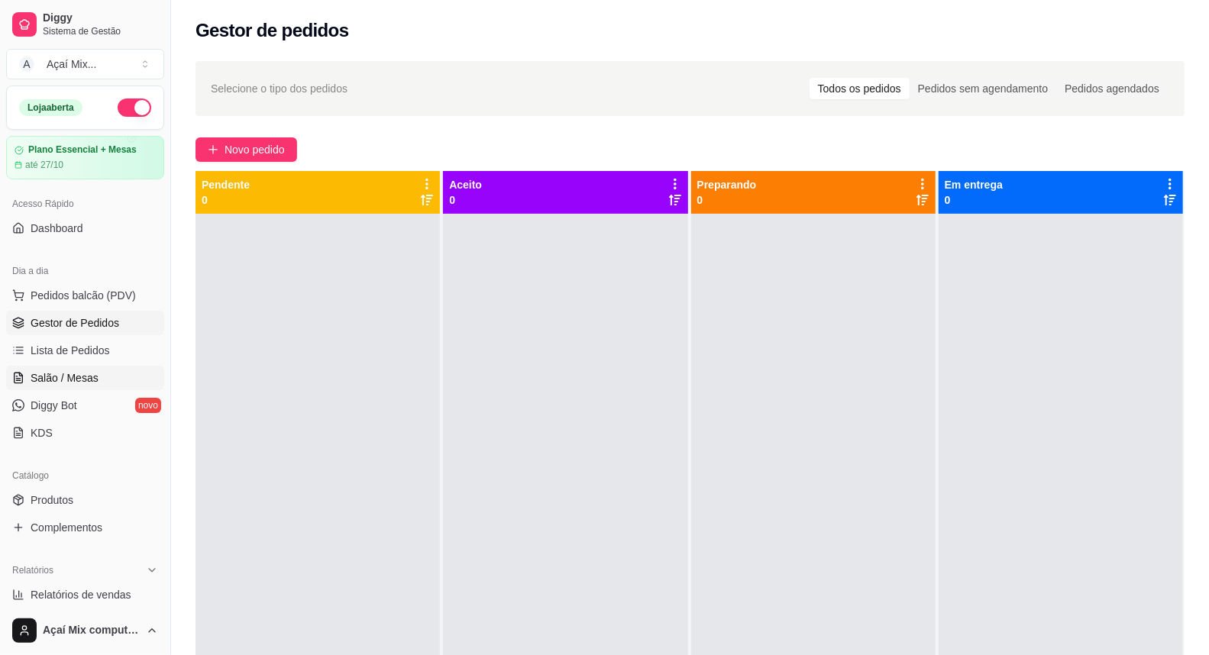
click at [96, 374] on link "Salão / Mesas" at bounding box center [85, 378] width 158 height 24
